Goal: Transaction & Acquisition: Purchase product/service

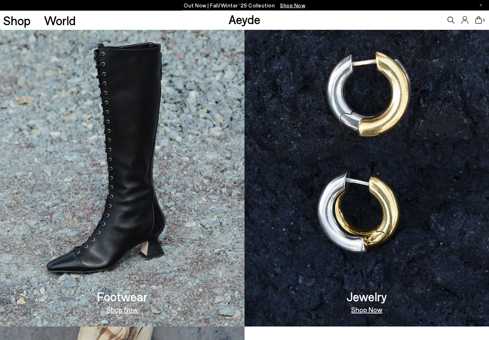
scroll to position [495, 0]
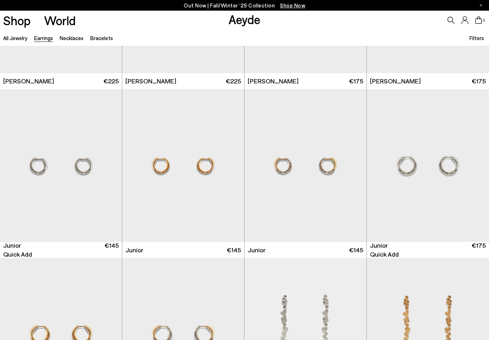
scroll to position [137, 0]
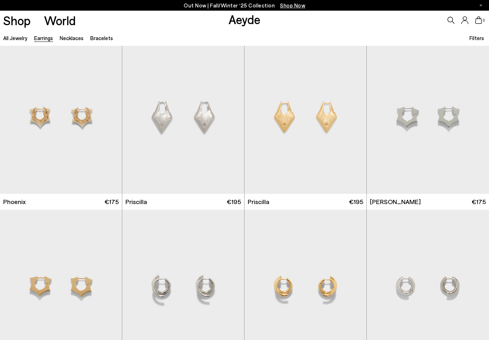
scroll to position [1534, 0]
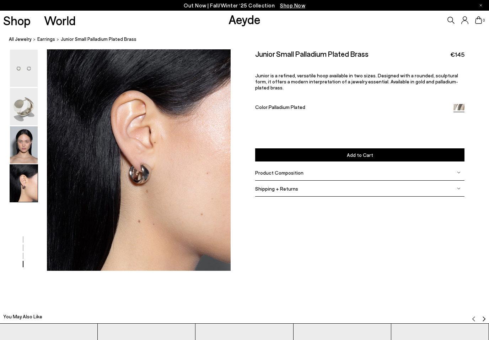
scroll to position [787, 0]
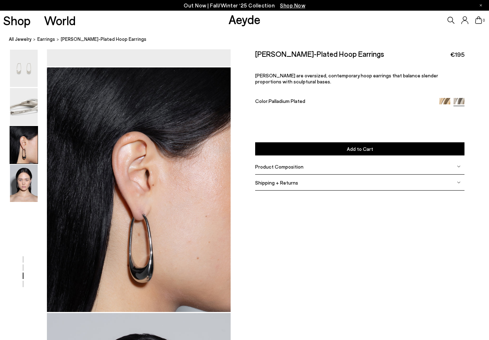
scroll to position [492, 0]
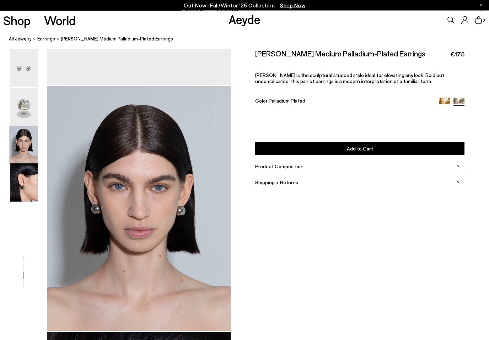
scroll to position [492, 0]
